Goal: Information Seeking & Learning: Learn about a topic

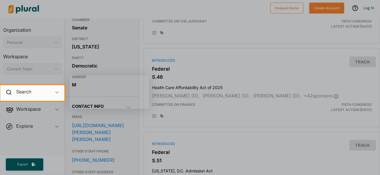
scroll to position [105, 0]
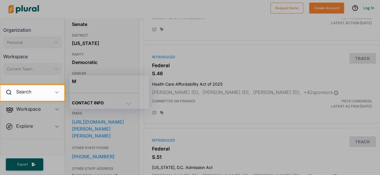
click at [378, 38] on div at bounding box center [190, 42] width 380 height 85
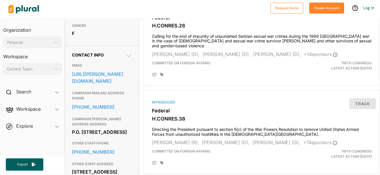
scroll to position [172, 0]
